Goal: Contribute content: Add original content to the website for others to see

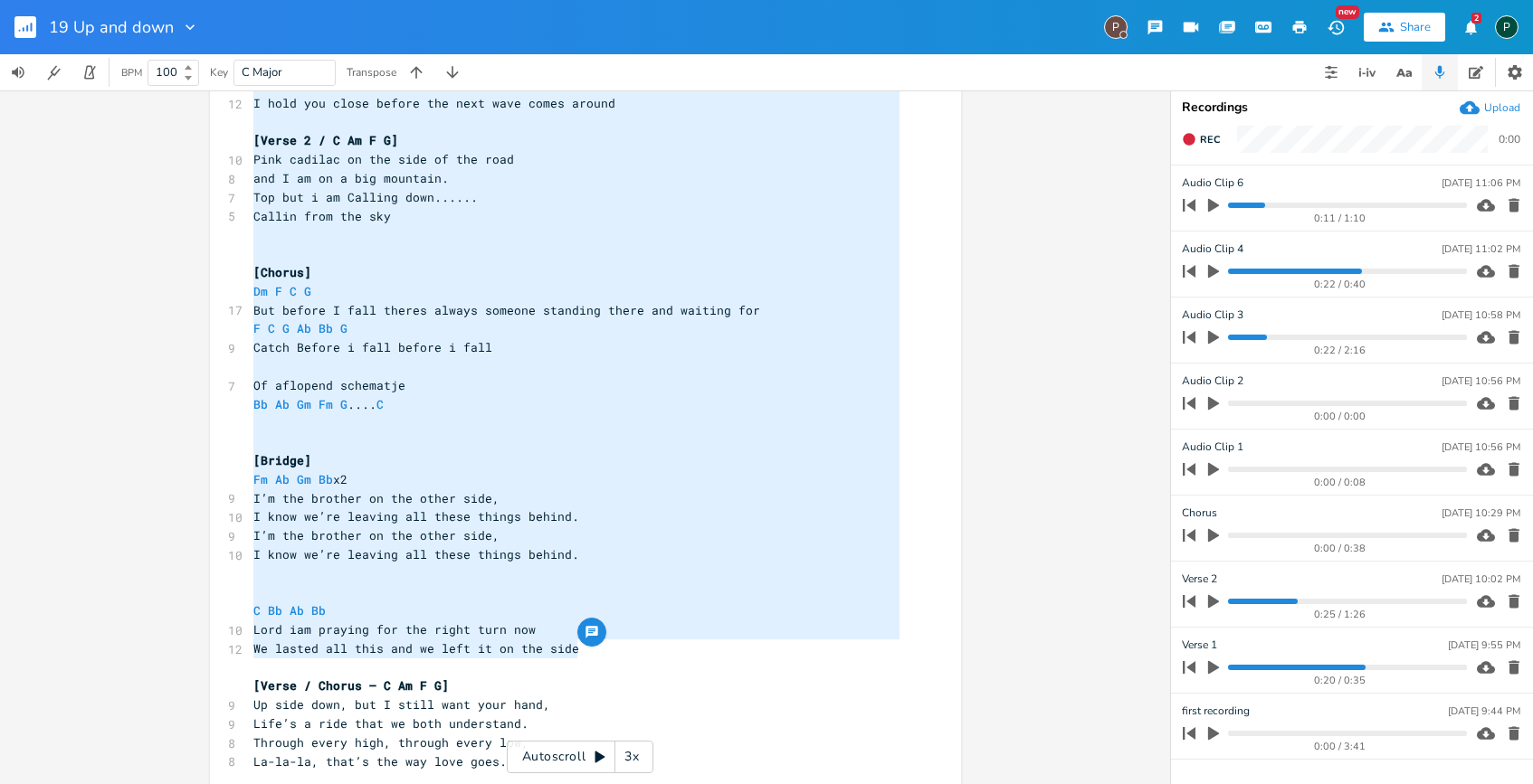
scroll to position [250, 0]
click at [1214, 465] on icon "button" at bounding box center [1213, 469] width 16 height 16
click at [1213, 465] on icon "button" at bounding box center [1213, 469] width 15 height 15
click at [1506, 465] on icon "button" at bounding box center [1514, 469] width 18 height 18
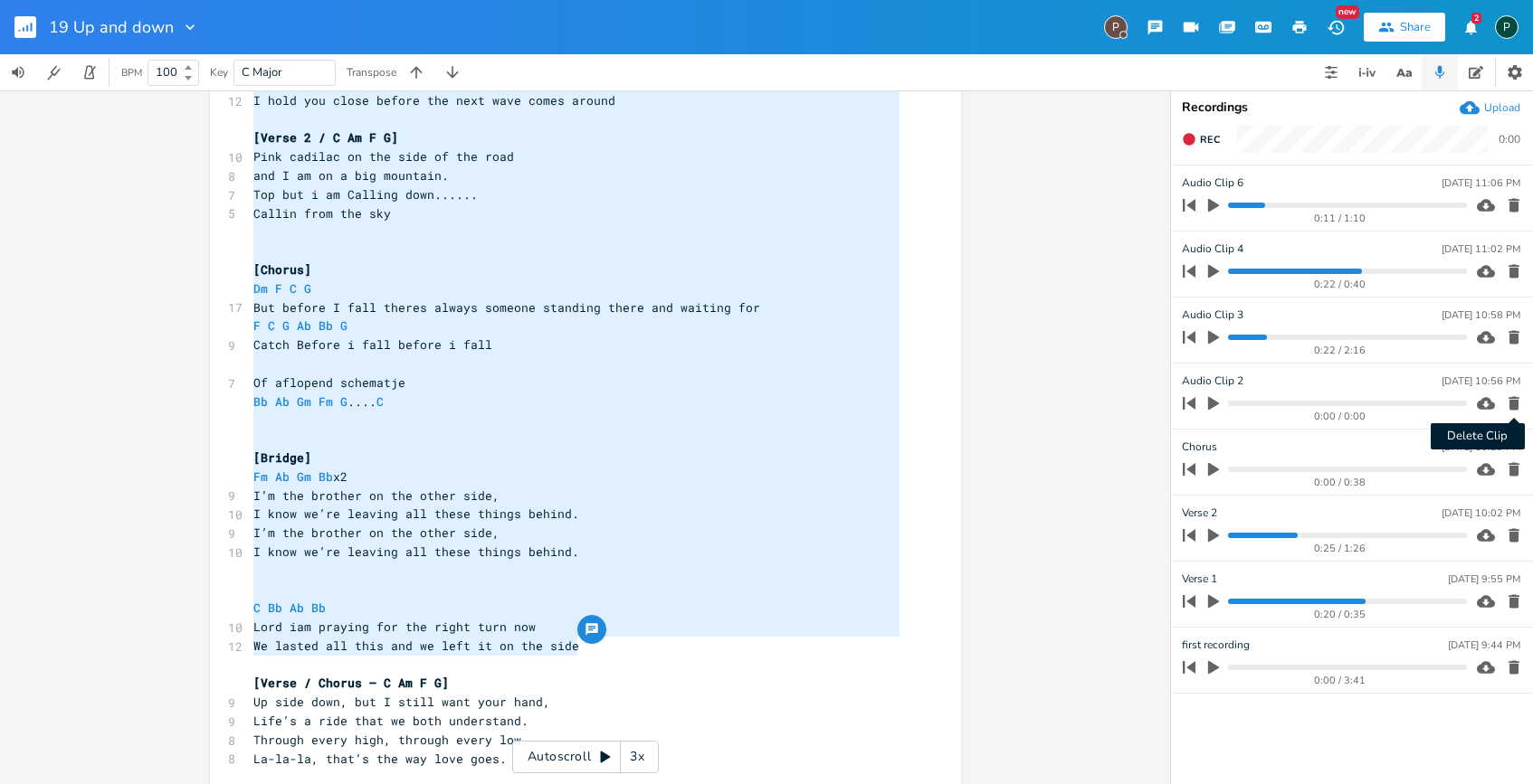
click at [1516, 401] on icon "button" at bounding box center [1513, 403] width 11 height 14
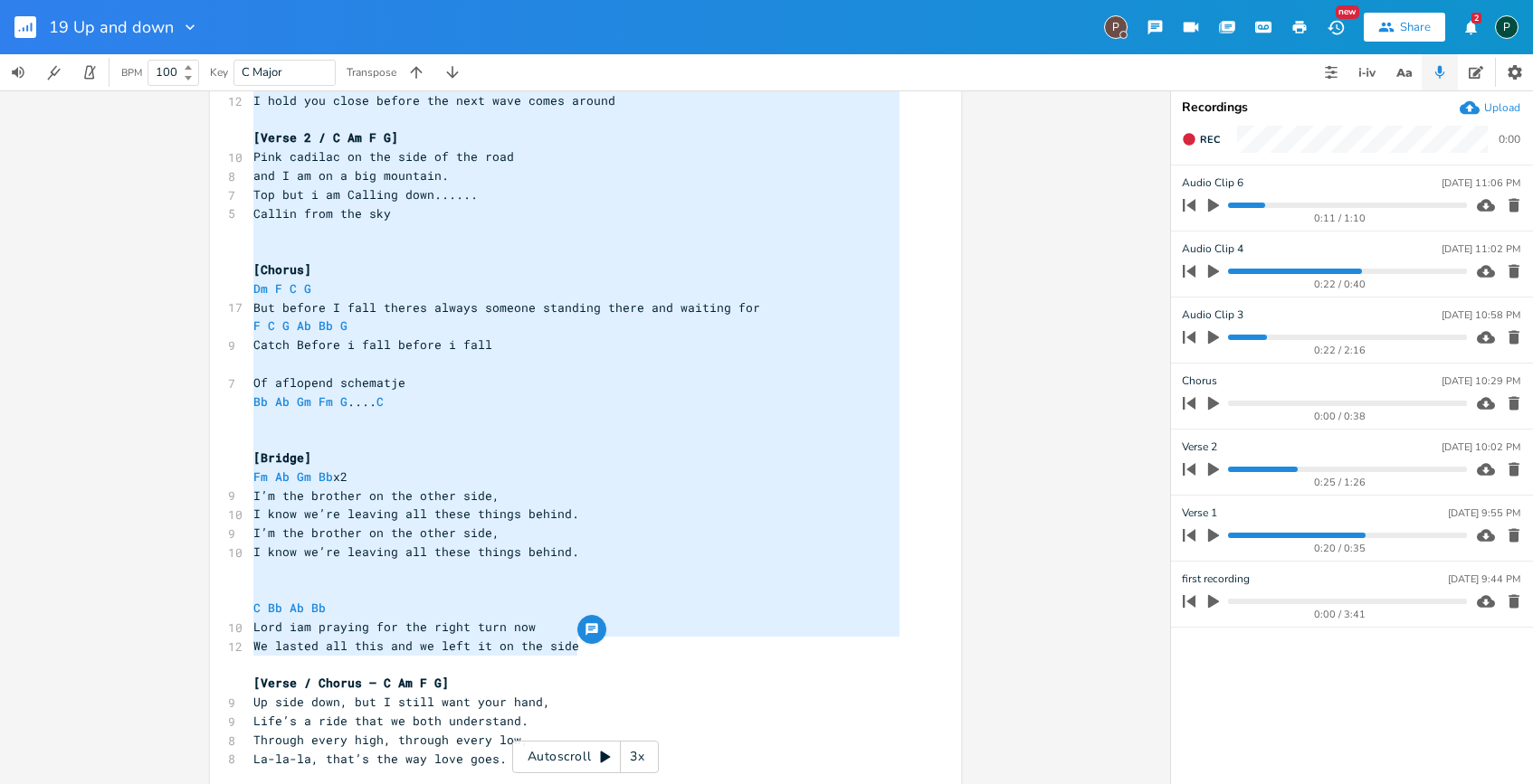
click at [1218, 334] on icon "button" at bounding box center [1213, 337] width 16 height 16
click at [1297, 338] on progress at bounding box center [1347, 337] width 238 height 5
click at [1326, 340] on div "0:40 / 2:16" at bounding box center [1321, 337] width 290 height 29
click at [1345, 340] on div "0:40 / 2:16" at bounding box center [1321, 337] width 290 height 29
click at [1345, 337] on progress at bounding box center [1347, 337] width 238 height 5
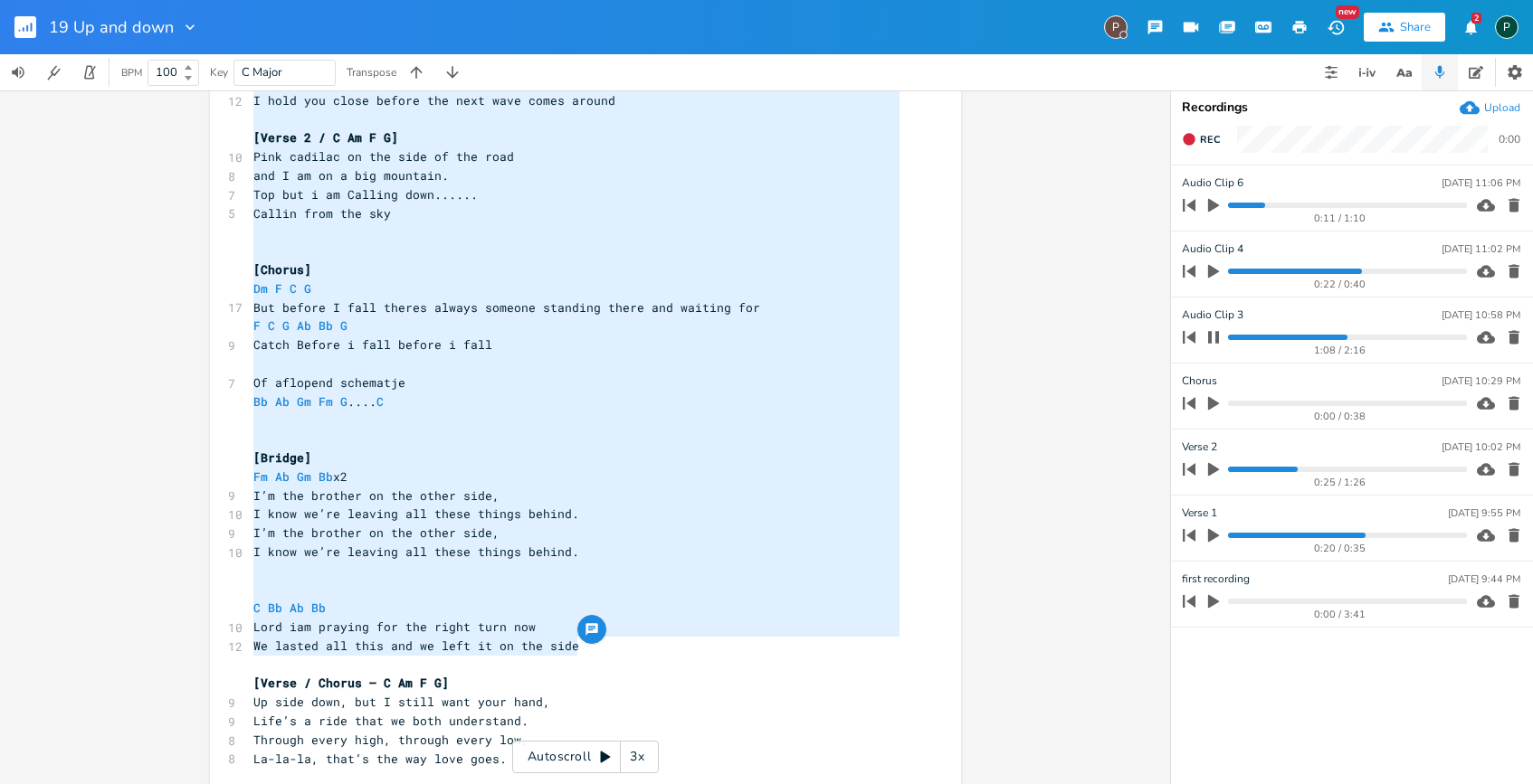
click at [1363, 335] on progress at bounding box center [1347, 337] width 238 height 5
click at [1216, 335] on icon "button" at bounding box center [1213, 337] width 11 height 12
type input "Bridge b sec"
click at [270, 592] on div "[Verse 1] ​ C Am F G ​ Dm Em F G ​ ​ [Verse 1 / C Am F G] 9 Up and down, like t…" at bounding box center [576, 523] width 653 height 1278
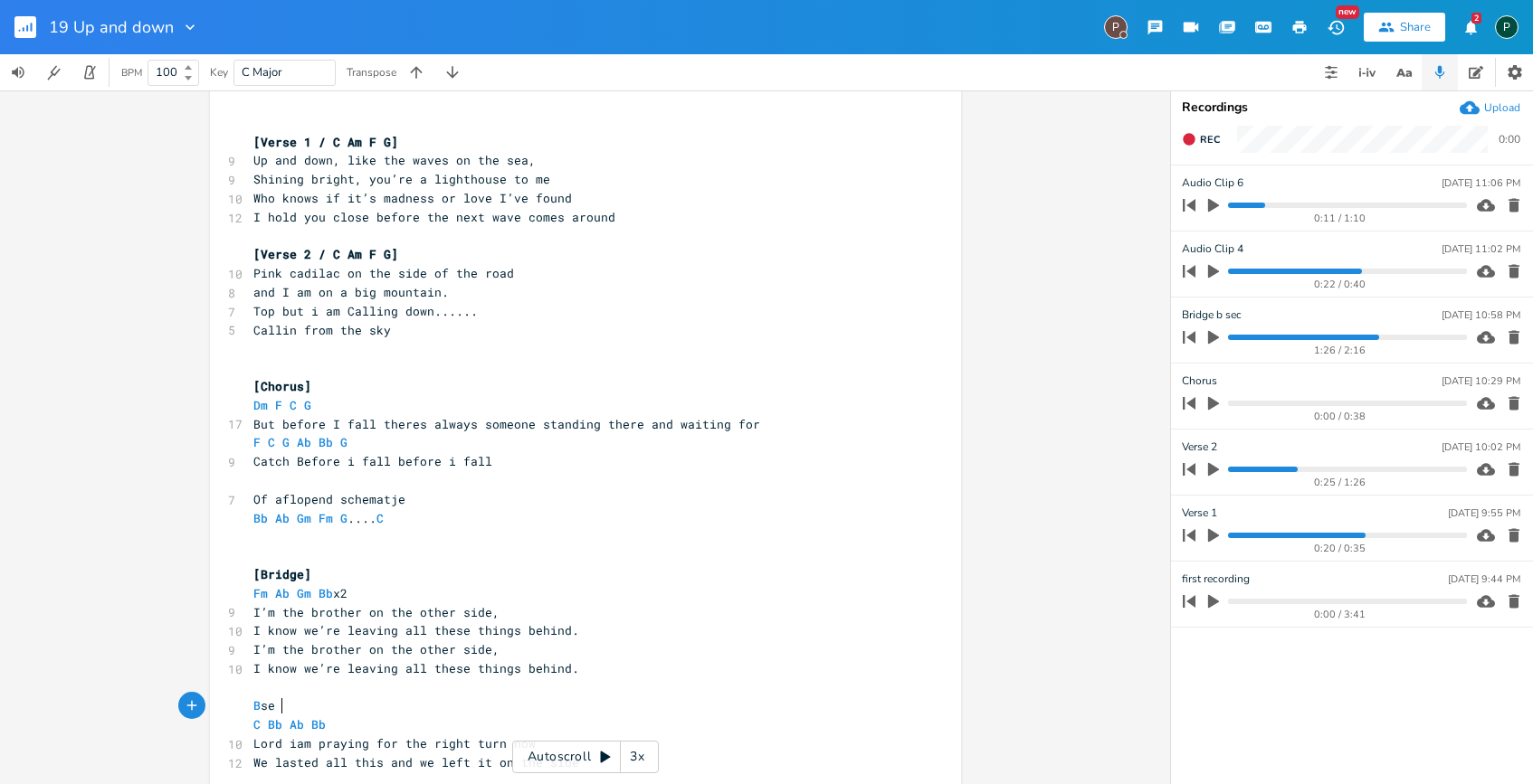
type textarea "B sec"
type textarea "Bridge"
click at [333, 703] on pre "Bridge B sec" at bounding box center [576, 705] width 653 height 19
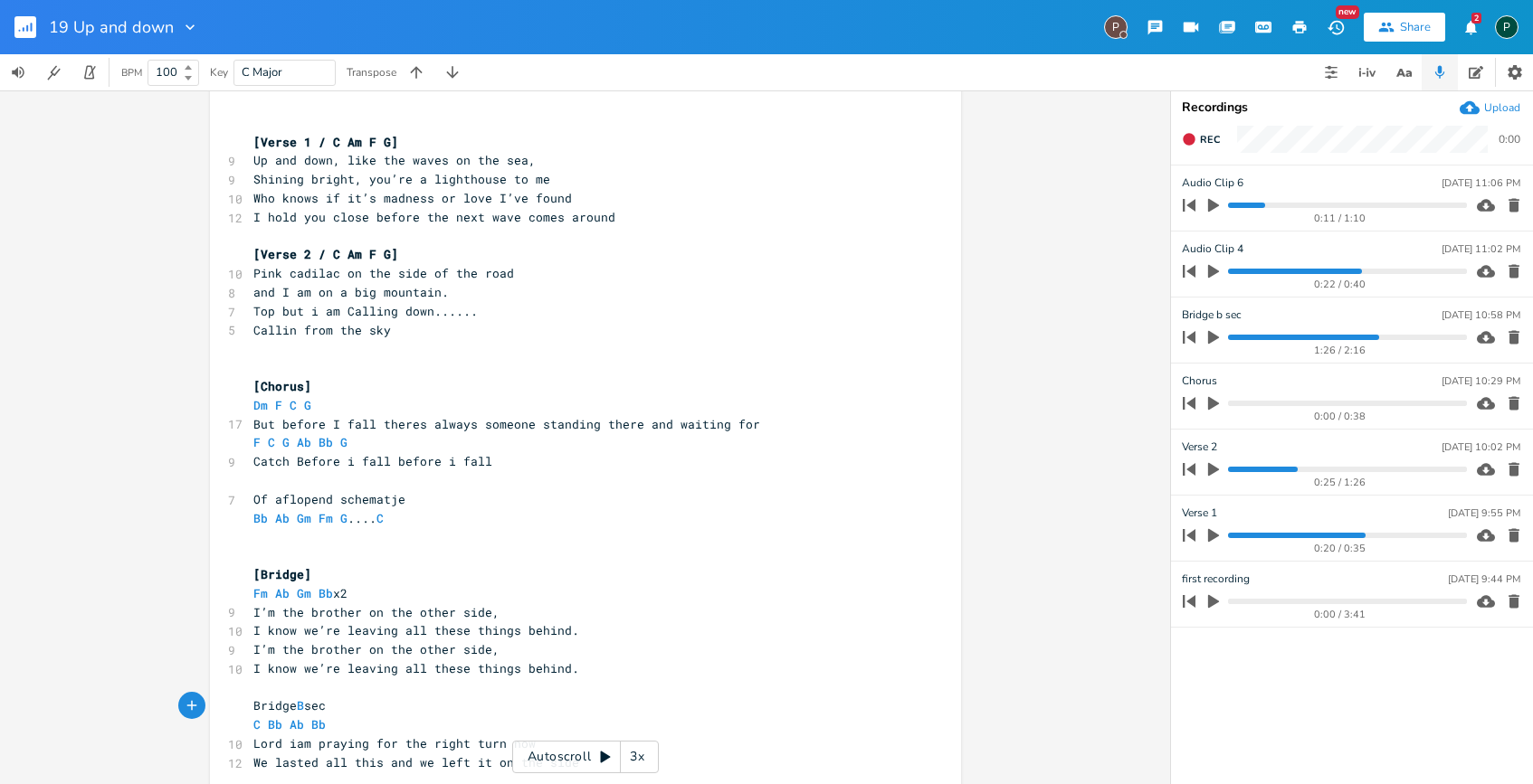
type textarea "]"
type textarea "["
click at [1211, 270] on icon "button" at bounding box center [1213, 272] width 11 height 14
click at [1238, 269] on progress at bounding box center [1347, 271] width 238 height 5
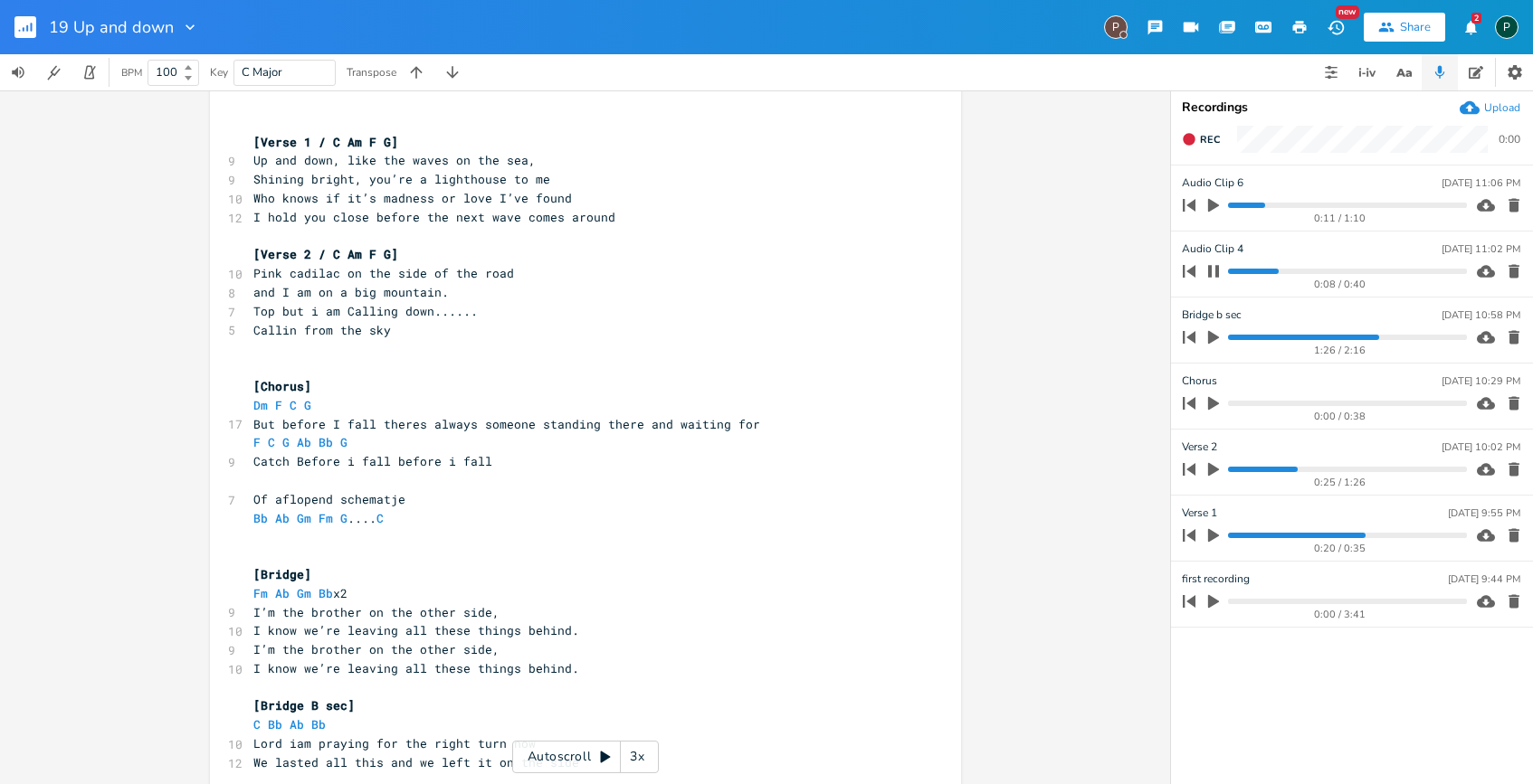
click at [1232, 273] on progress at bounding box center [1347, 271] width 238 height 5
click at [1211, 208] on icon "button" at bounding box center [1213, 206] width 11 height 14
click at [1228, 207] on progress at bounding box center [1347, 204] width 238 height 5
click at [1212, 269] on icon "button" at bounding box center [1213, 271] width 15 height 15
click at [1215, 208] on icon "button" at bounding box center [1213, 205] width 11 height 12
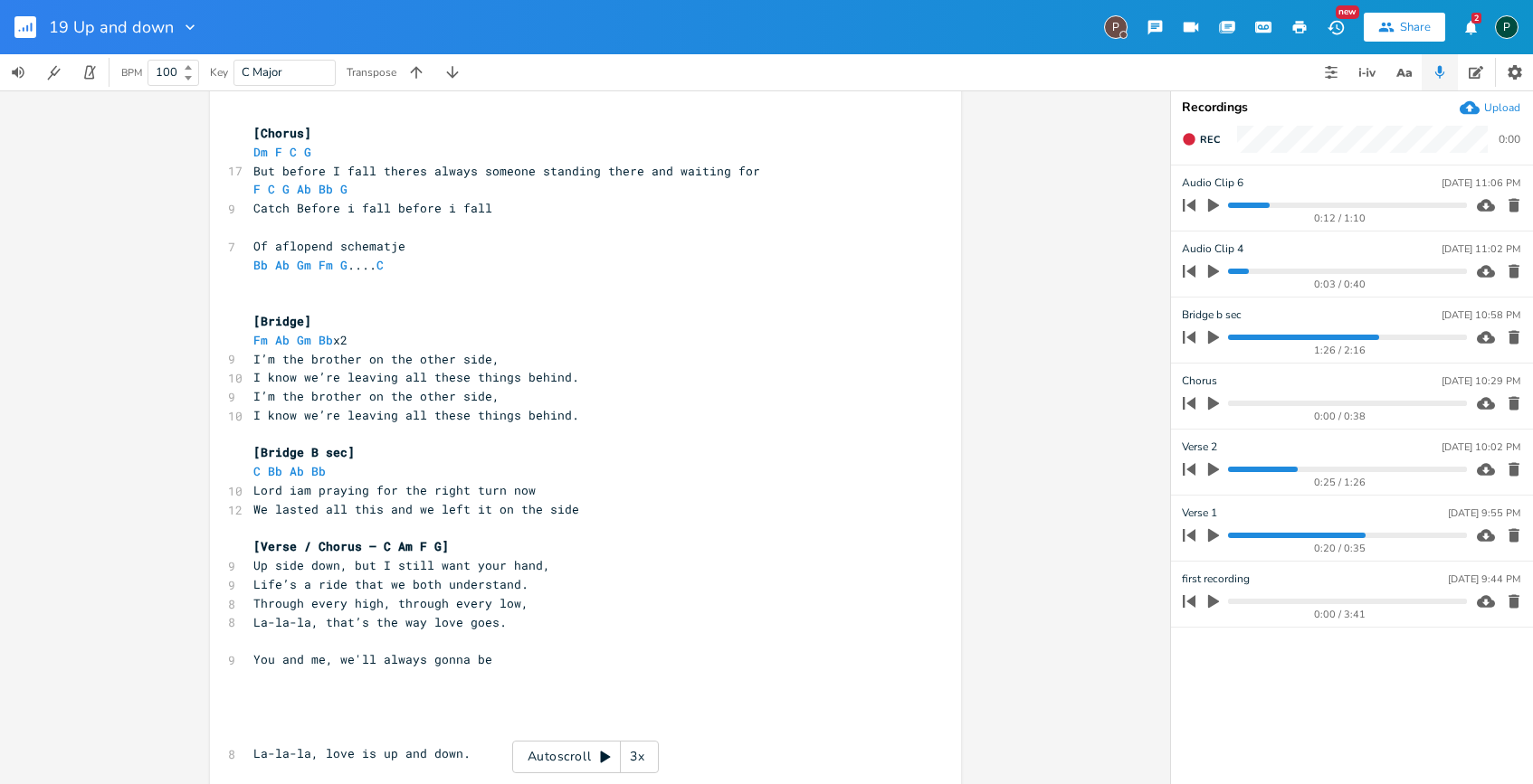
scroll to position [385, 0]
click at [1206, 400] on icon "button" at bounding box center [1213, 403] width 16 height 16
click at [1213, 401] on icon "button" at bounding box center [1213, 403] width 15 height 15
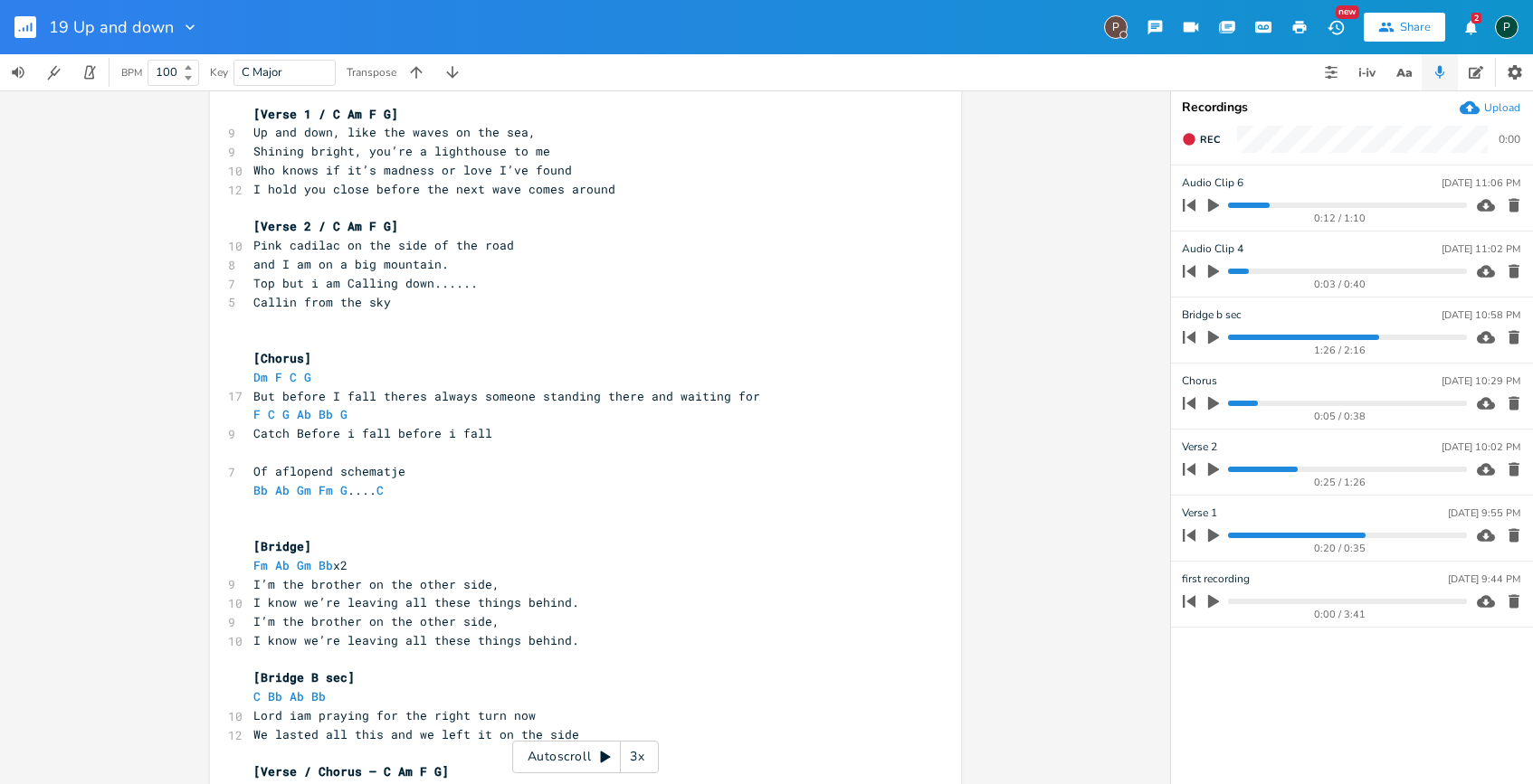
scroll to position [131, 0]
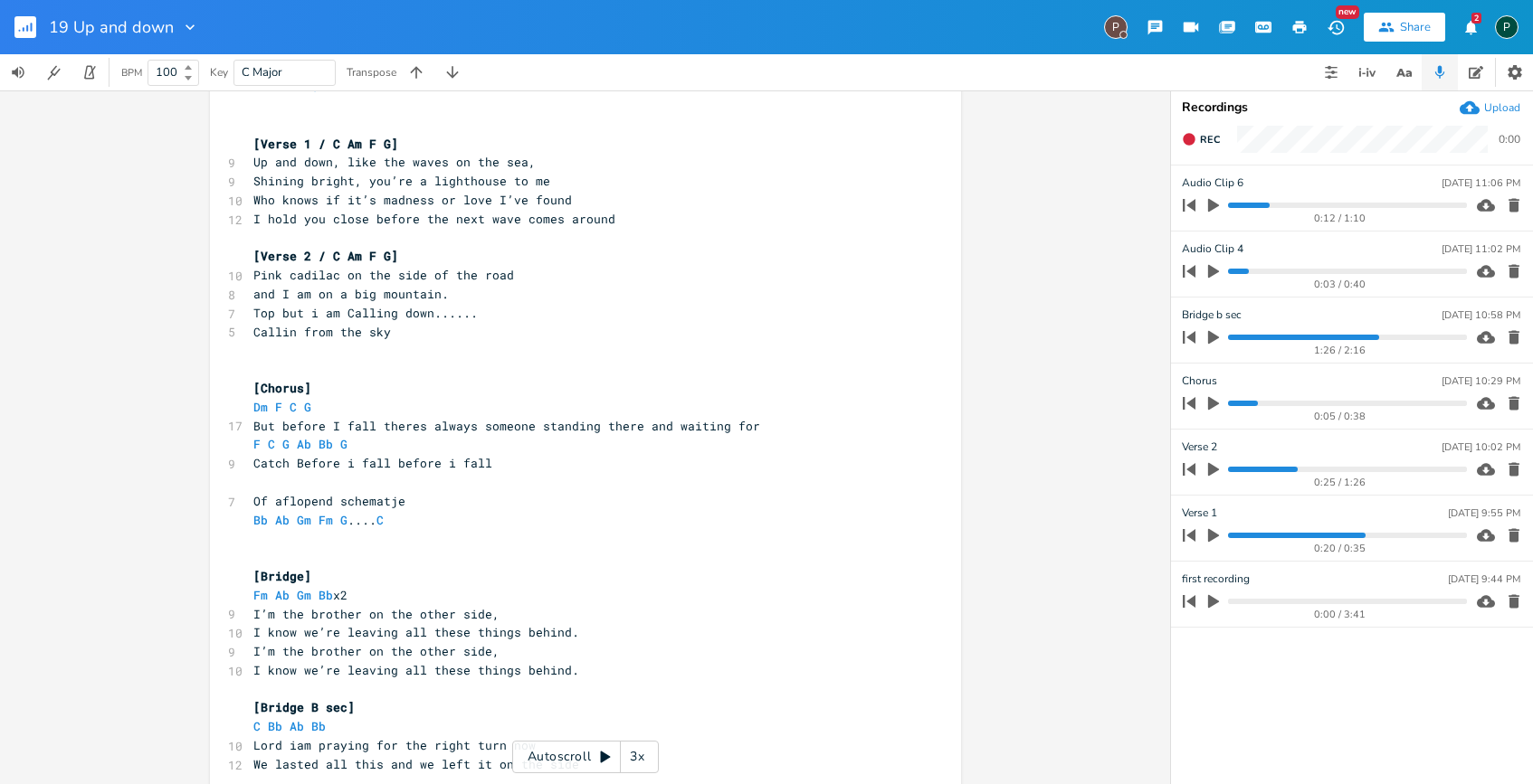
click at [1210, 201] on icon "button" at bounding box center [1213, 206] width 11 height 14
click at [1216, 207] on icon "button" at bounding box center [1213, 205] width 11 height 12
click at [1207, 399] on icon "button" at bounding box center [1213, 403] width 16 height 16
click at [1229, 404] on progress at bounding box center [1347, 402] width 238 height 5
click at [1208, 406] on icon "button" at bounding box center [1213, 402] width 11 height 12
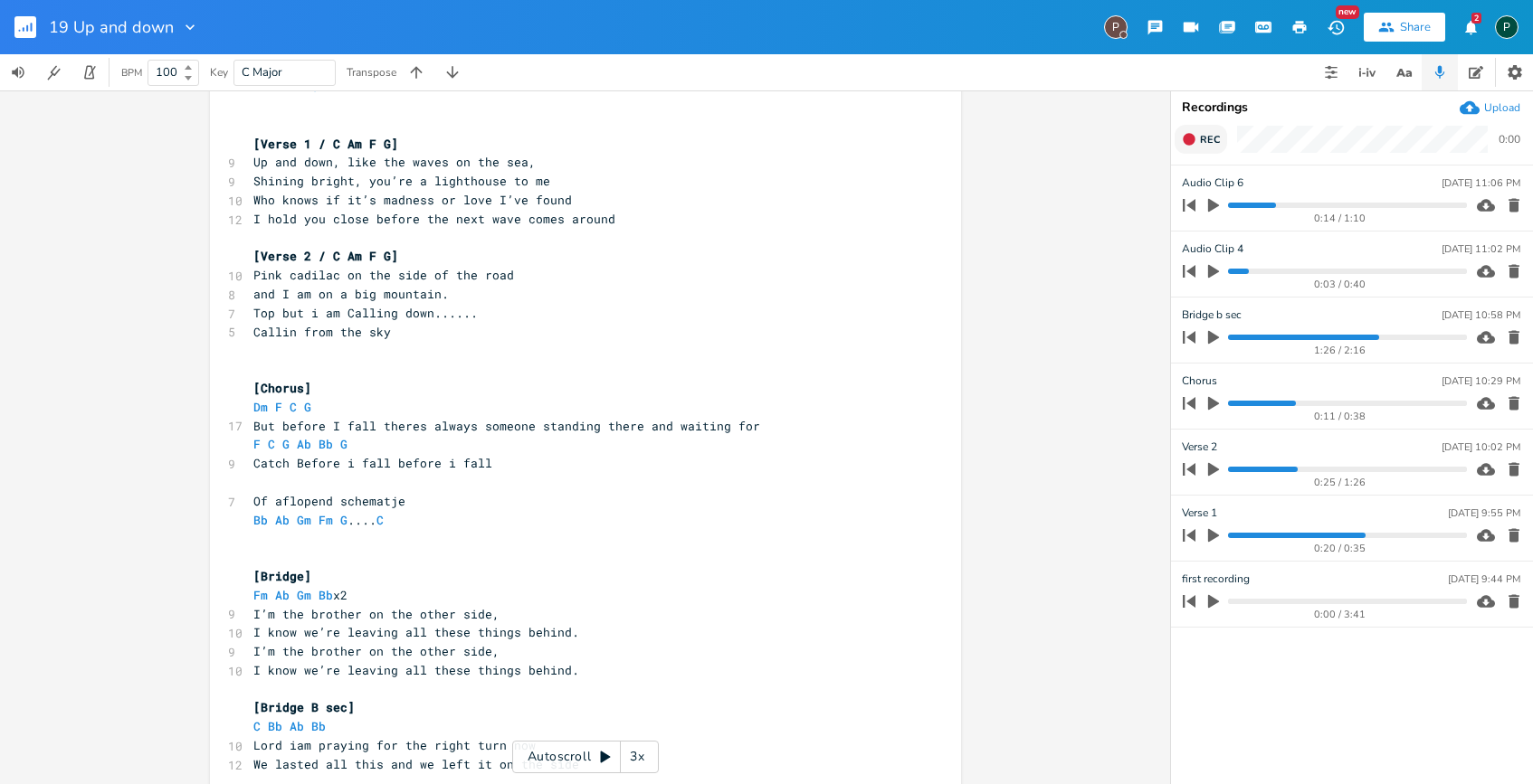
click at [1202, 133] on span "Rec" at bounding box center [1210, 139] width 20 height 14
click at [1202, 133] on span "End" at bounding box center [1210, 139] width 21 height 14
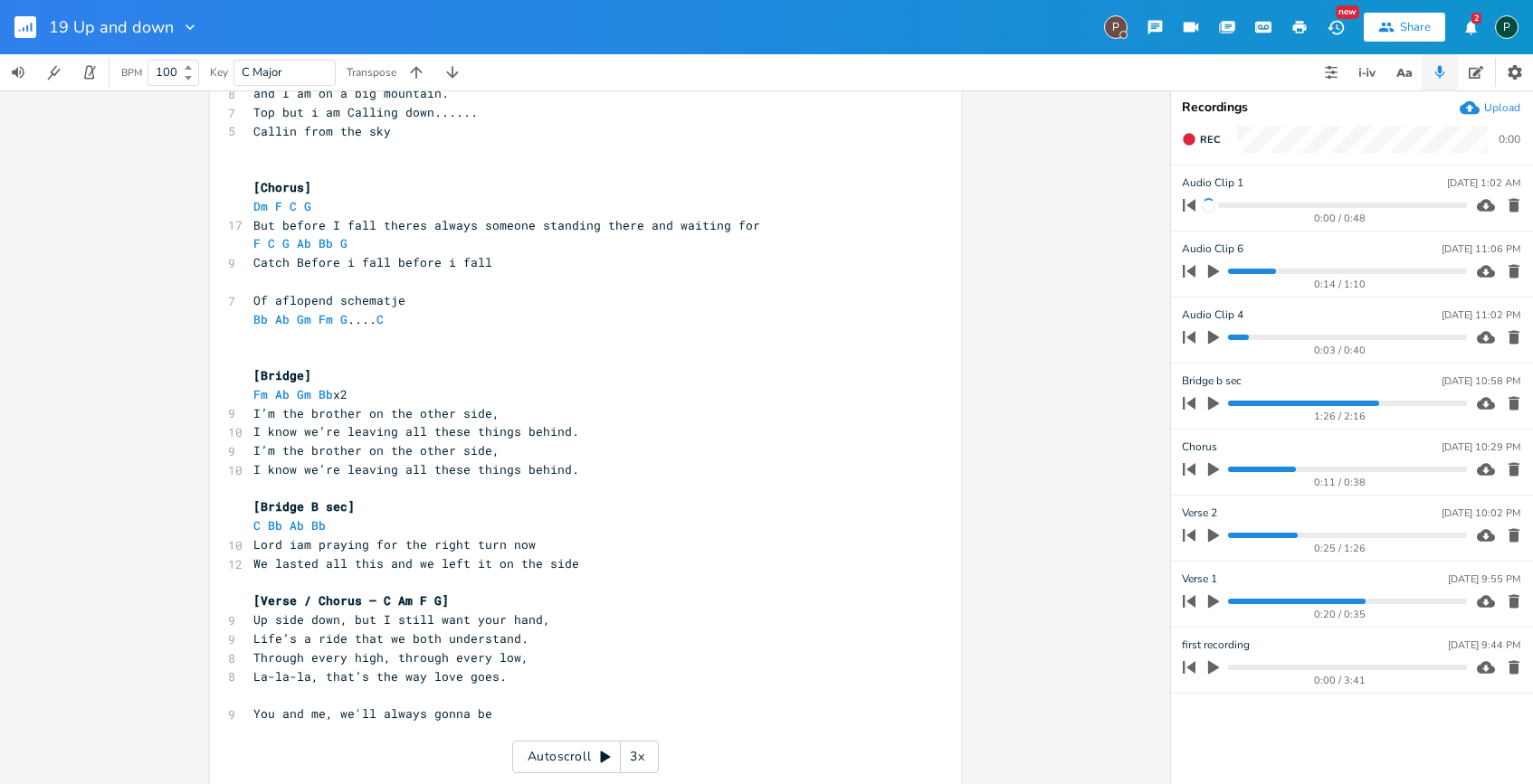
scroll to position [368, 0]
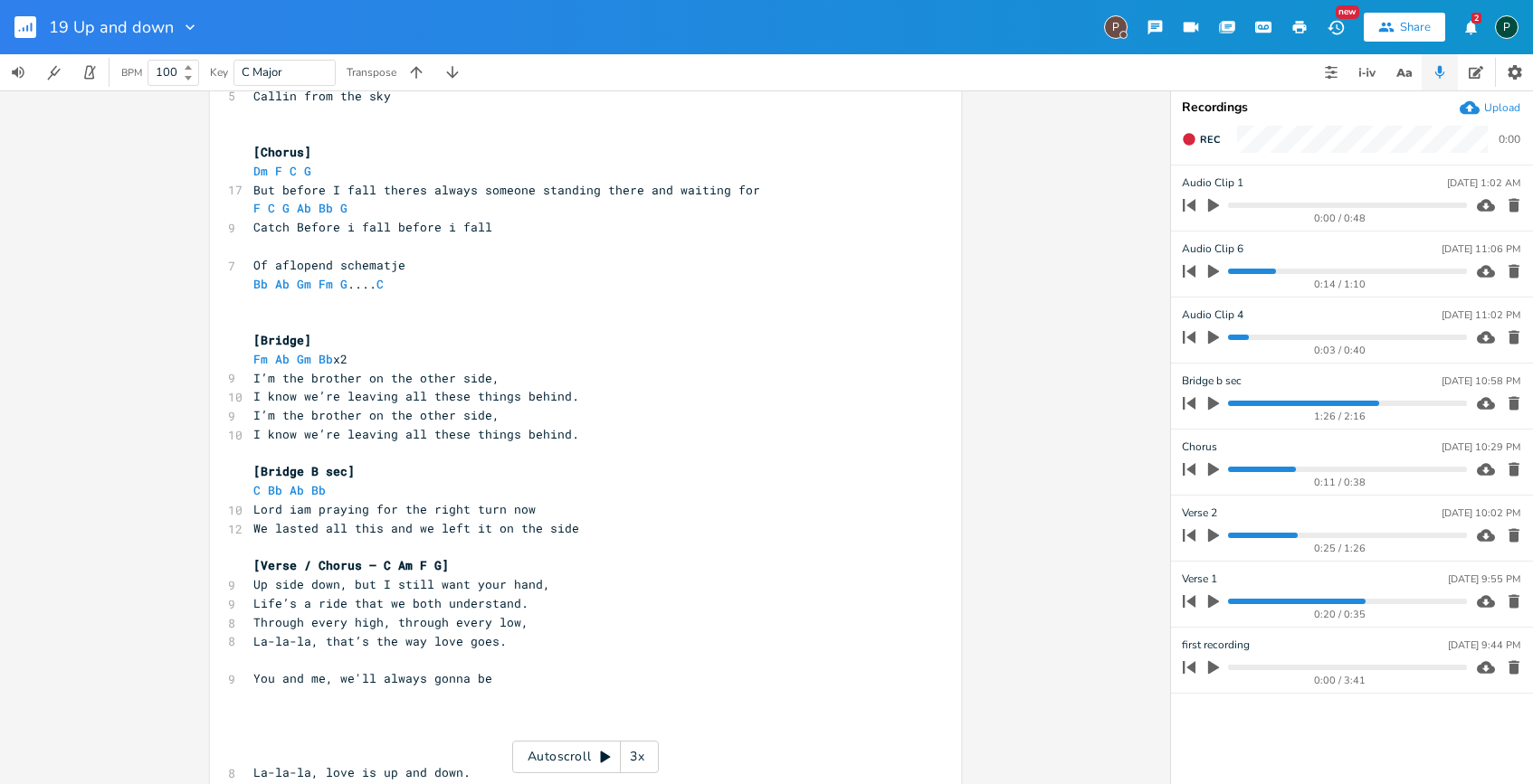
click at [496, 223] on pre "Catch Before i fall before i fall" at bounding box center [576, 227] width 653 height 19
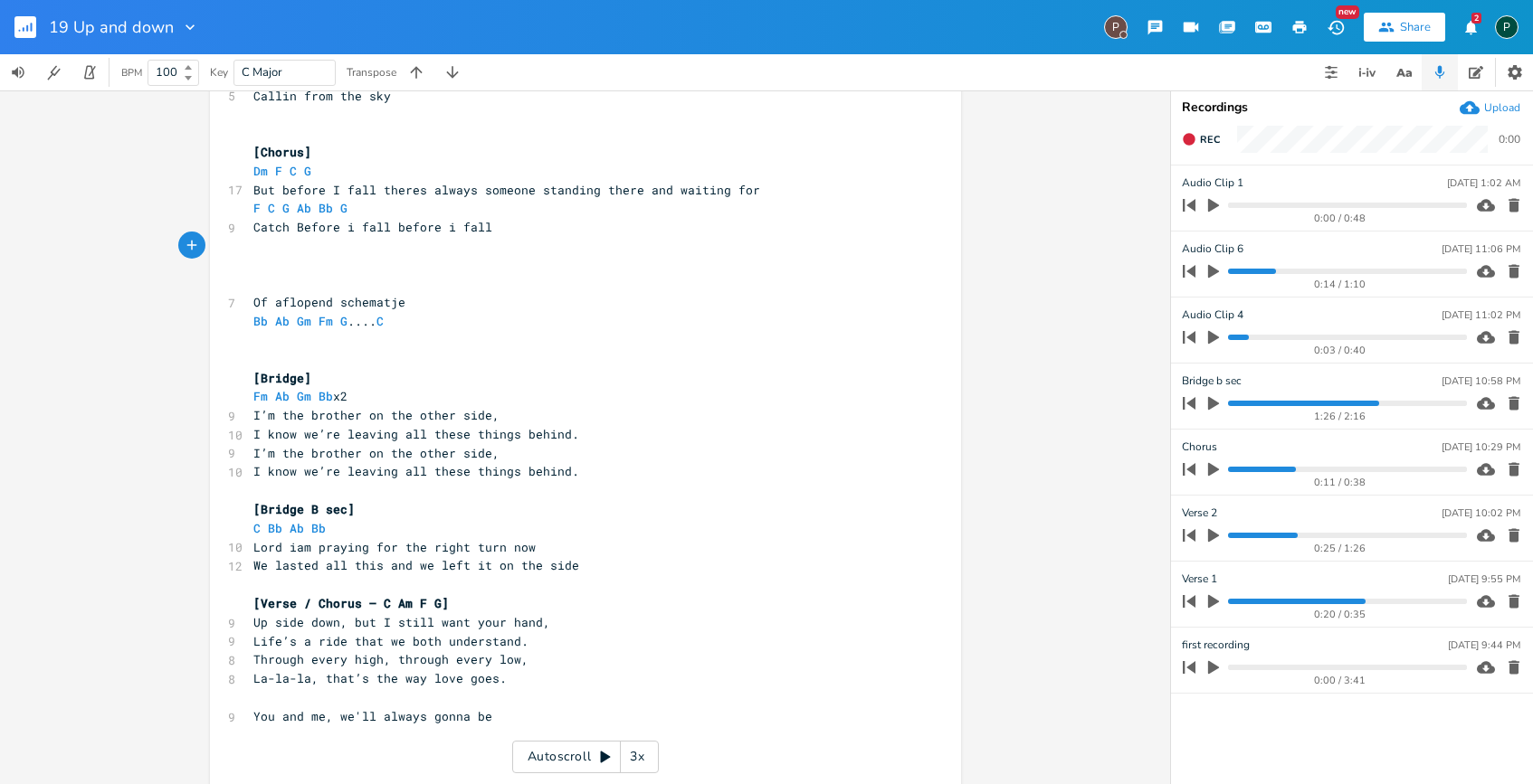
click at [357, 203] on pre "F C G Ab Bb G" at bounding box center [576, 208] width 653 height 19
type textarea "en [PERSON_NAME] Gm F"
type textarea "Fm C en [PERSON_NAME] Ab"
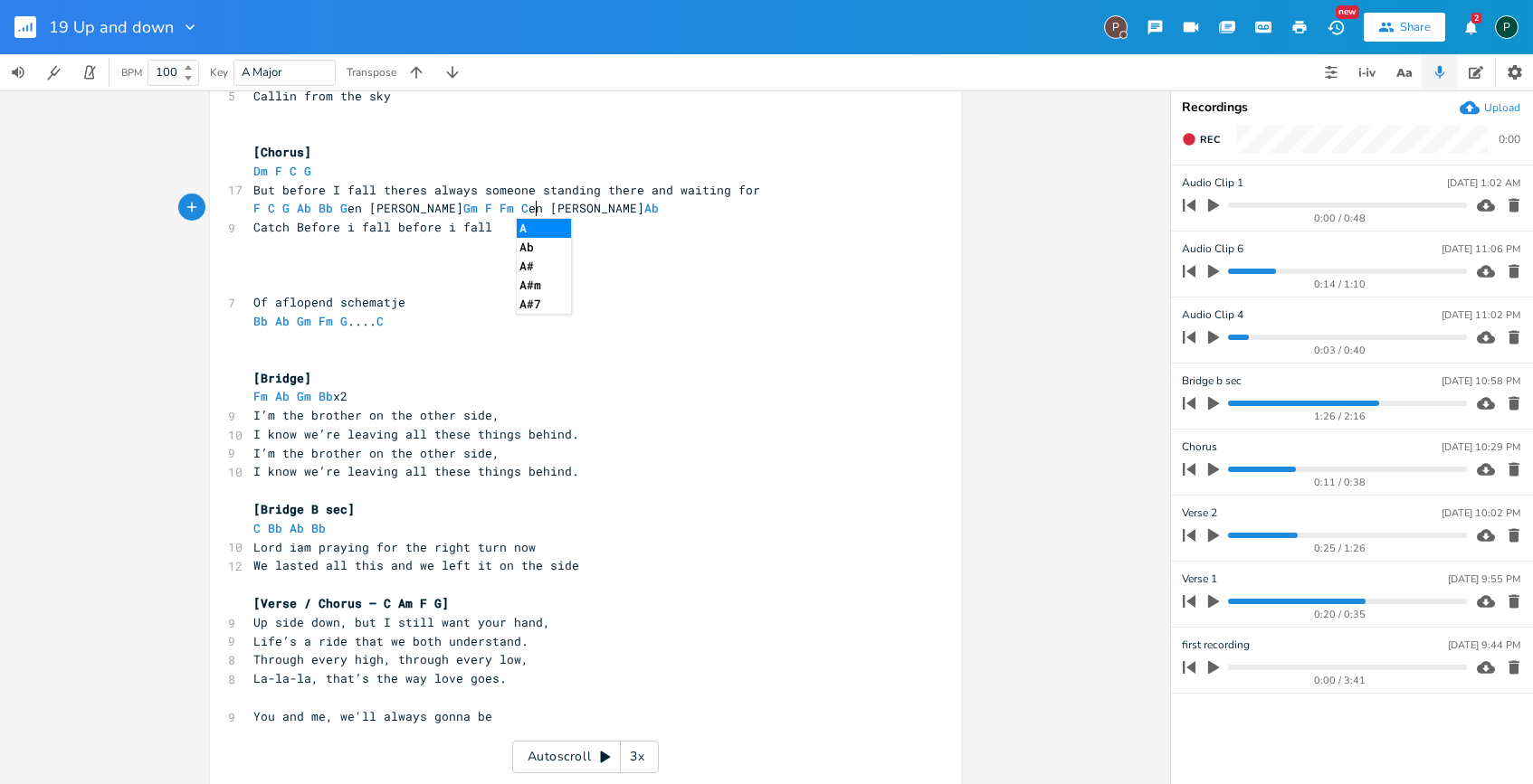
scroll to position [0, 86]
type textarea "f/"
type textarea "m"
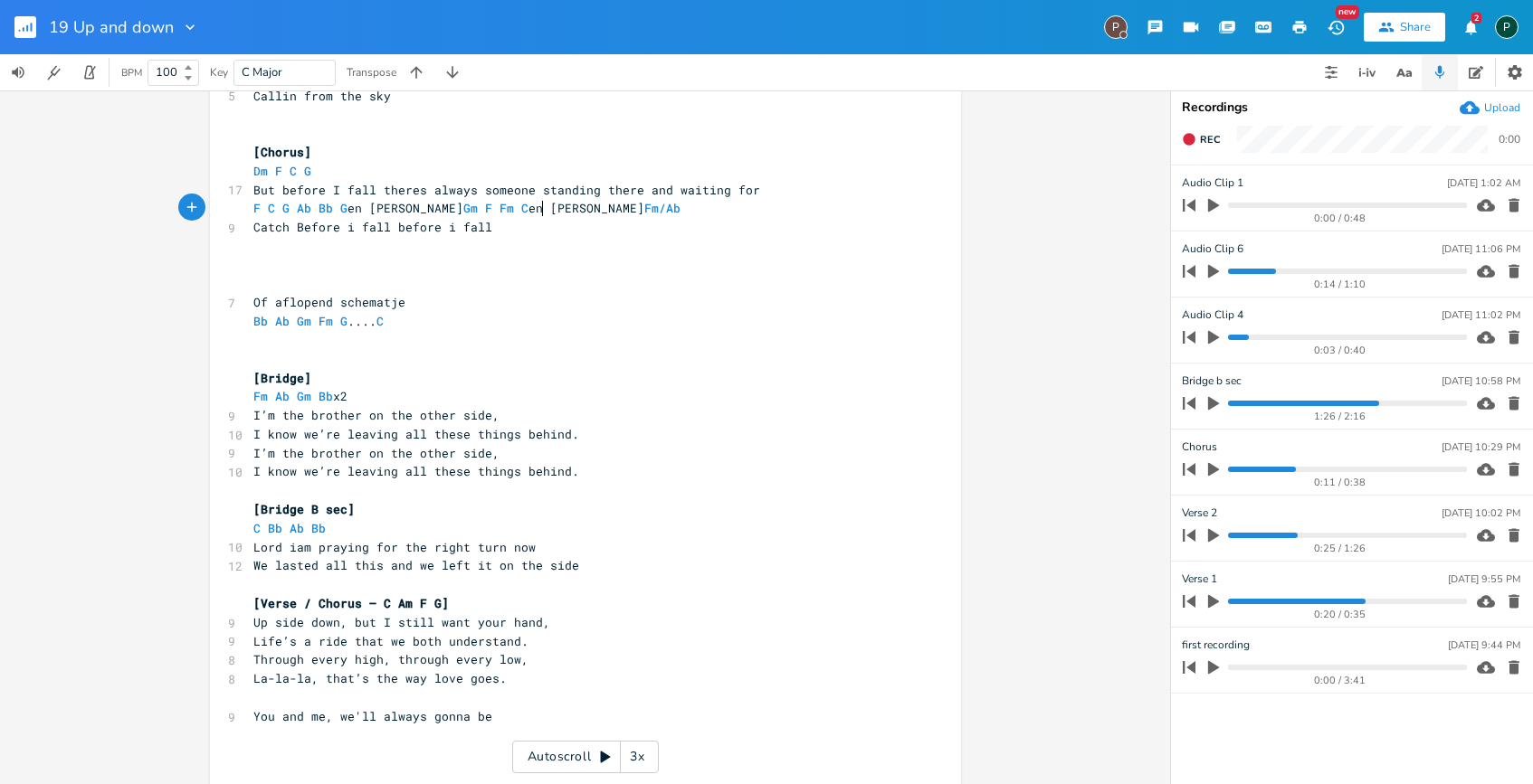
type textarea "Fm/"
click at [407, 323] on pre "Bb Ab Gm Fm G .... C" at bounding box center [576, 321] width 653 height 19
click at [564, 211] on pre "F C G Ab Bb G en [PERSON_NAME] Gm F Fm C en [PERSON_NAME] Fm/Ab" at bounding box center [576, 208] width 653 height 19
type textarea "of Cmaj7 Aa"
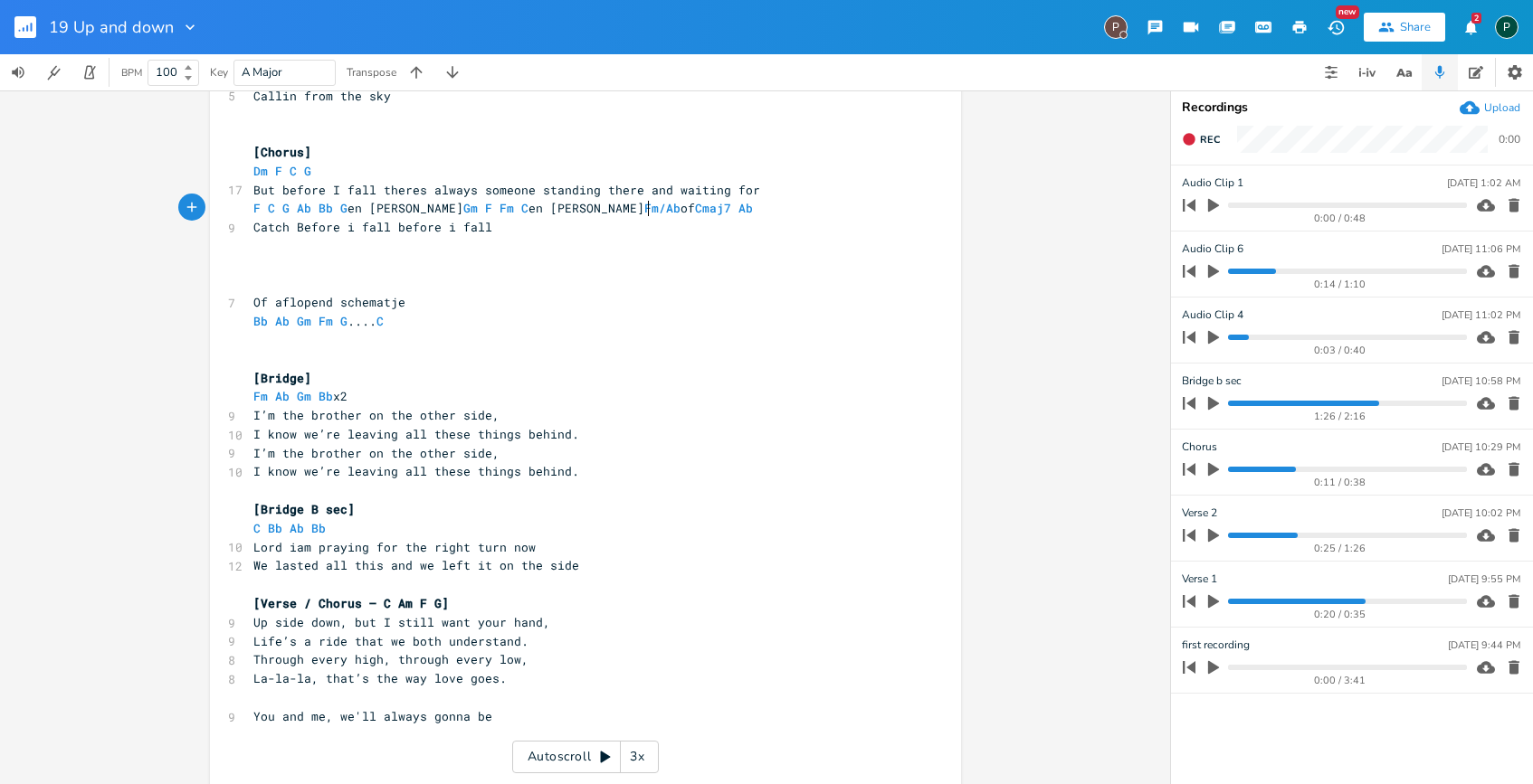
scroll to position [0, 8]
type textarea "b Bb C"
click at [514, 209] on span "F C G Ab Bb G en [PERSON_NAME] Gm F Fm C en [PERSON_NAME] Fm/Ab of Cmaj7 Ab Bb C" at bounding box center [528, 208] width 550 height 16
type textarea "("
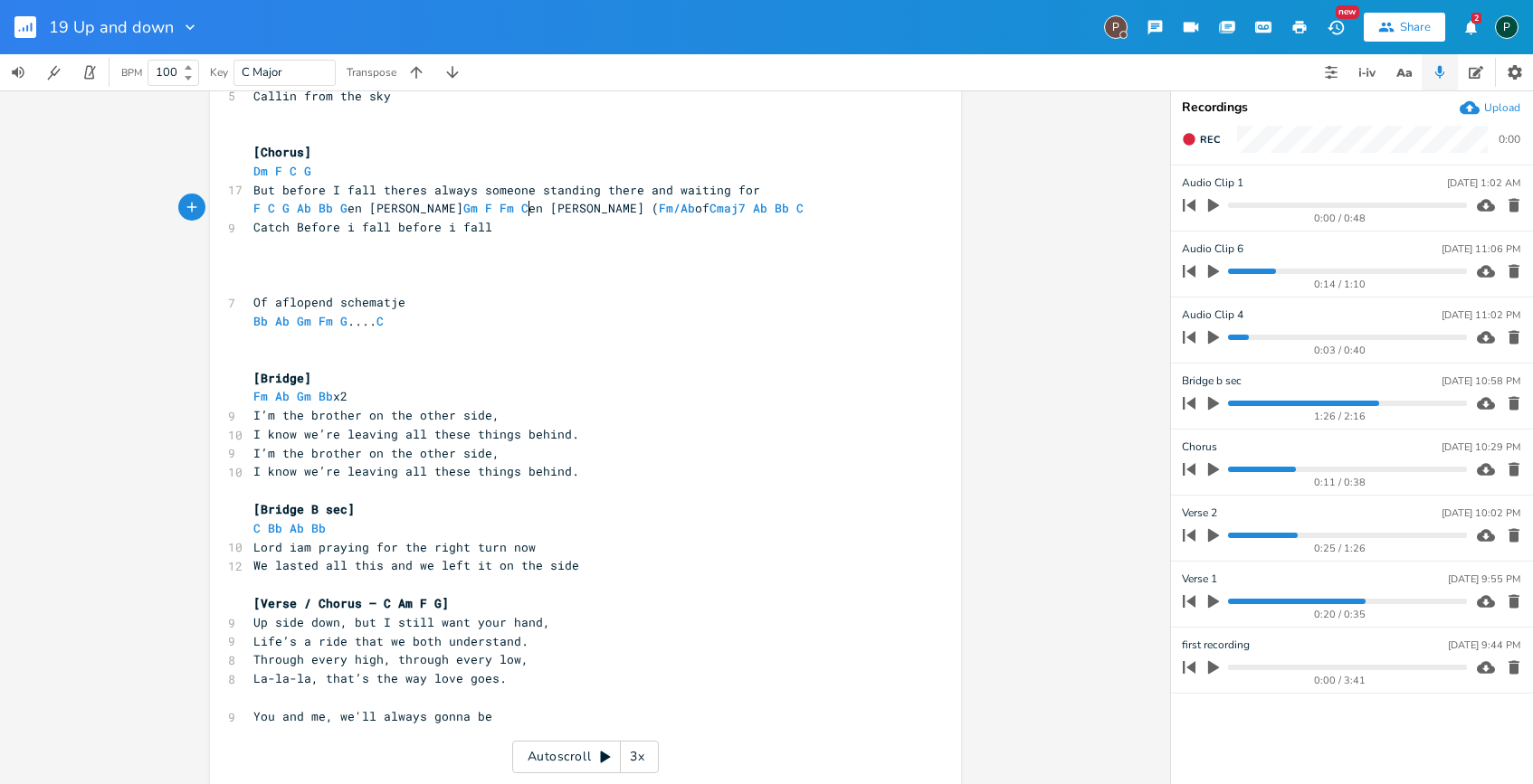
scroll to position [0, 4]
click at [583, 206] on span "F C G Ab Bb G en [PERSON_NAME] Gm F Fm C en [PERSON_NAME] ( Fm/Ab of Cmaj7 Ab B…" at bounding box center [535, 208] width 564 height 16
click at [643, 211] on pre "F C G Ab Bb G en [PERSON_NAME] Gm F Fm C en [PERSON_NAME] Cmaj7 Ab Bb C" at bounding box center [576, 208] width 653 height 19
type textarea "[Chorus]"
drag, startPoint x: 322, startPoint y: 159, endPoint x: 244, endPoint y: 155, distance: 78.1
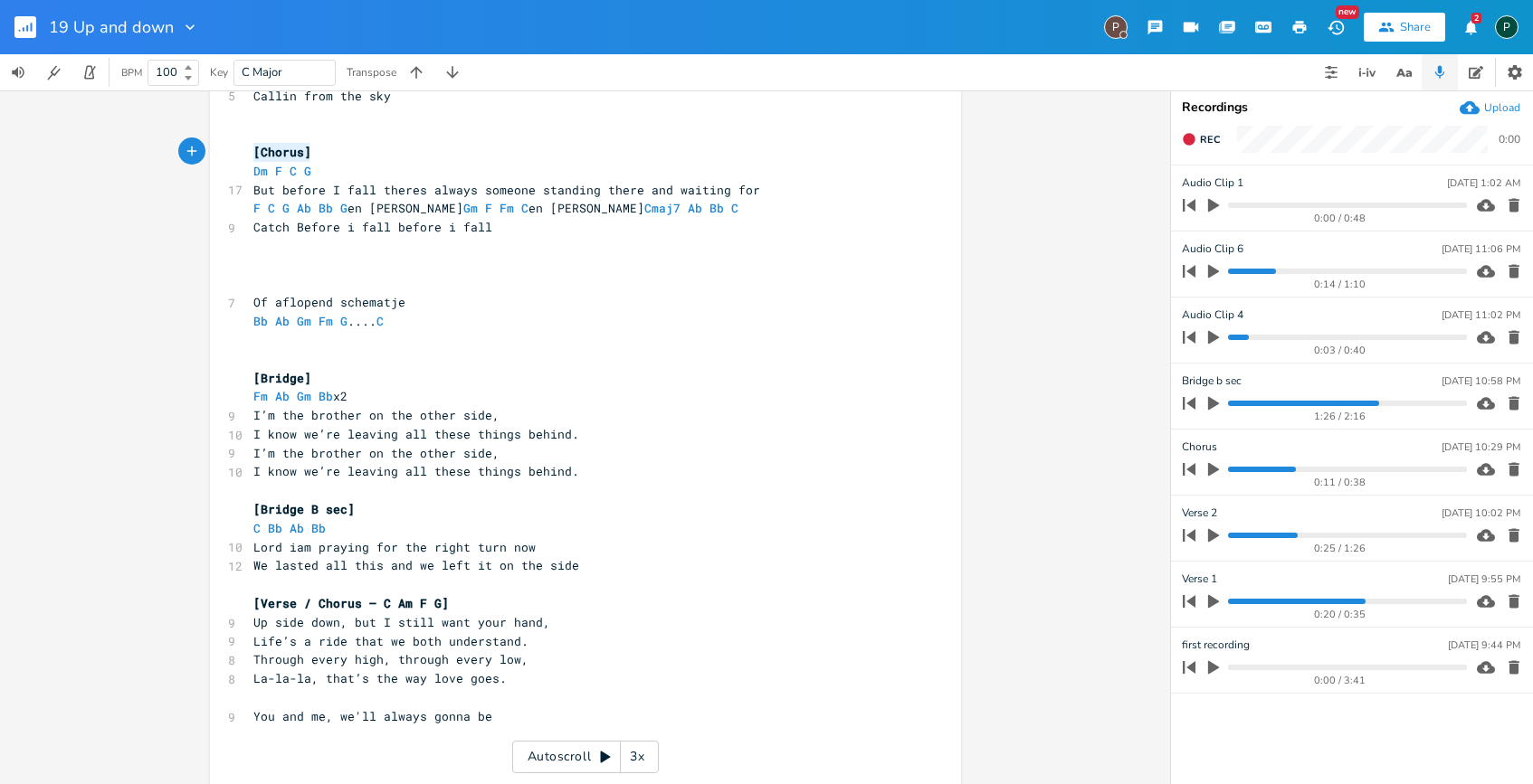
click at [250, 155] on pre "[Chorus]" at bounding box center [576, 151] width 653 height 19
click at [763, 190] on pre "But before I fall theres always someone standing there and waiting for" at bounding box center [576, 190] width 653 height 19
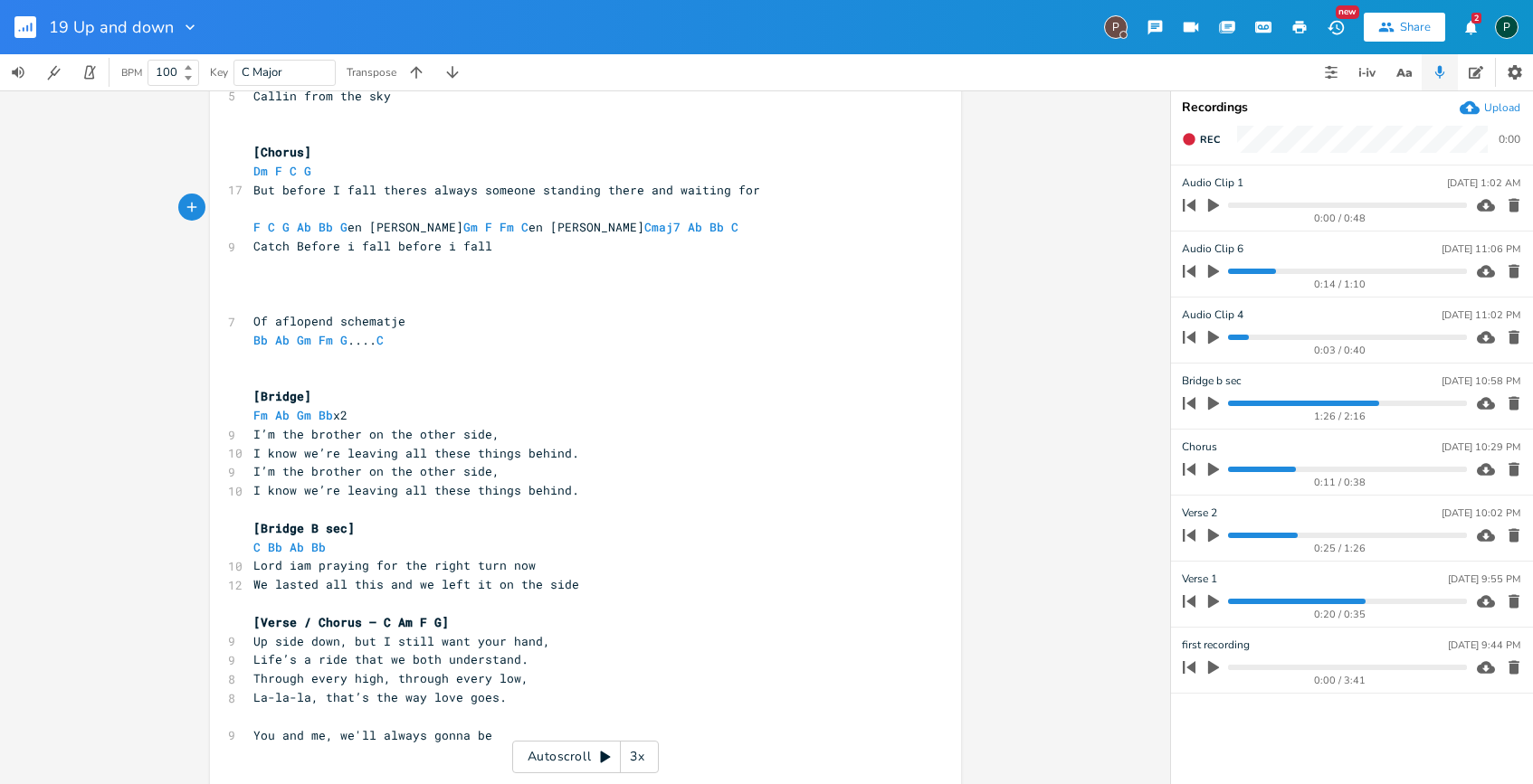
paste textarea
type textarea "B part"
drag, startPoint x: 372, startPoint y: 204, endPoint x: 242, endPoint y: 204, distance: 130.0
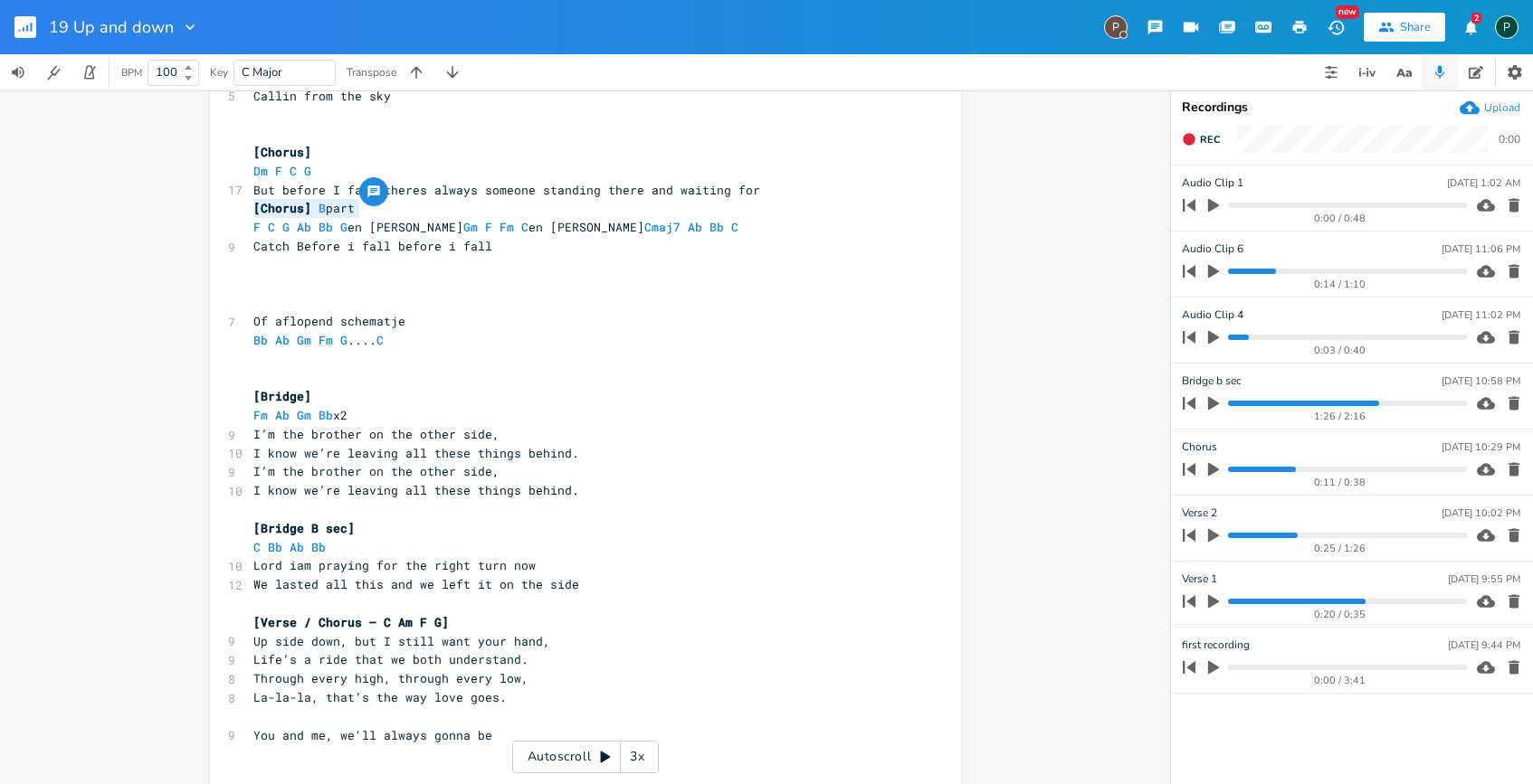
click at [242, 204] on div "[Chorus] B part xxxxxxxxxx [Verse 1] ​ C Am F G ​ Dm Em F G ​ ​ [Verse 1 / C Am…" at bounding box center [585, 430] width 751 height 1394
type textarea "[Chorus] B part"
type input "[Chorus] B part"
click at [1034, 185] on div "[Chorus] B part xxxxxxxxxx [Verse 1] ​ C Am F G ​ Dm Em F G ​ ​ [Verse 1 / C Am…" at bounding box center [585, 437] width 1170 height 693
